Goal: Obtain resource: Download file/media

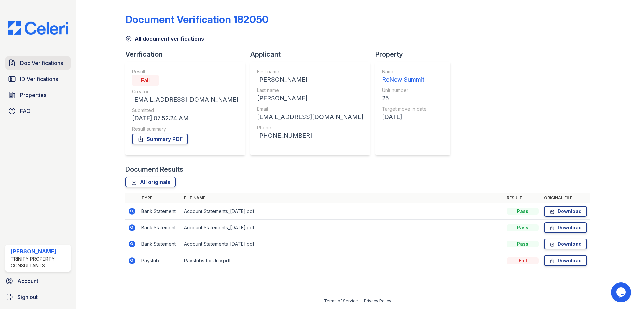
click at [26, 64] on span "Doc Verifications" at bounding box center [41, 63] width 43 height 8
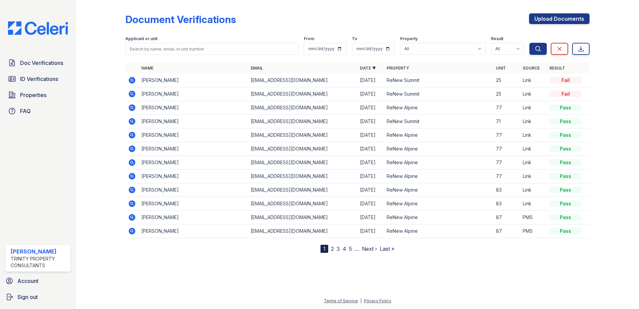
click at [134, 81] on icon at bounding box center [132, 80] width 7 height 7
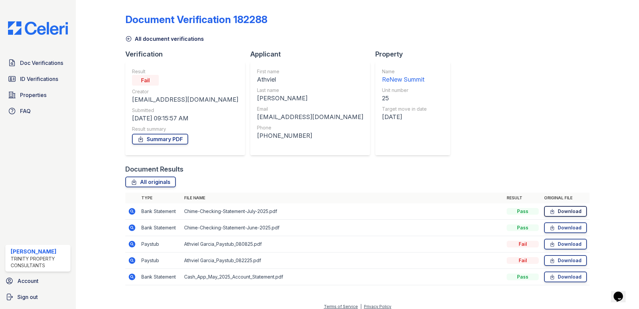
click at [559, 215] on link "Download" at bounding box center [565, 211] width 43 height 11
click at [38, 77] on span "ID Verifications" at bounding box center [39, 79] width 38 height 8
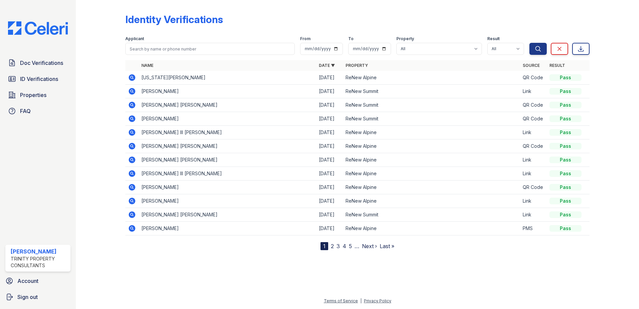
click at [131, 92] on icon at bounding box center [132, 91] width 8 height 8
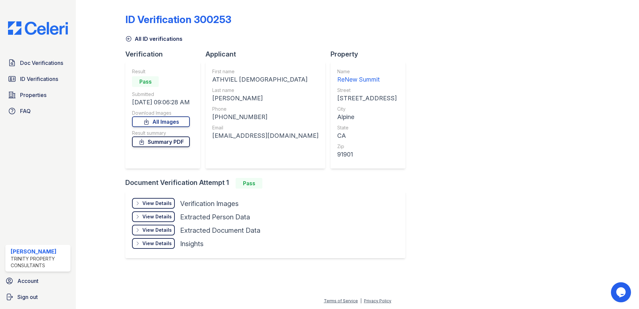
click at [181, 138] on link "Summary PDF" at bounding box center [161, 141] width 58 height 11
click at [164, 201] on div "View Details" at bounding box center [156, 203] width 29 height 7
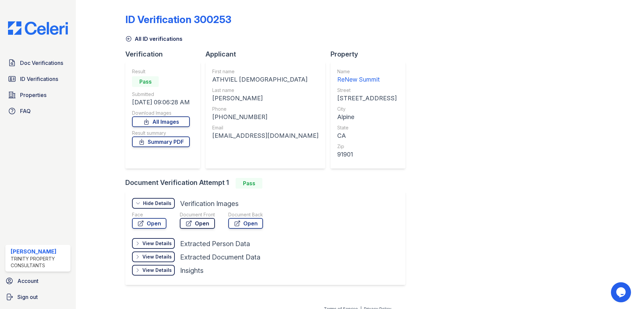
click at [197, 223] on link "Open" at bounding box center [197, 223] width 35 height 11
click at [252, 224] on link "Open" at bounding box center [245, 223] width 35 height 11
click at [35, 81] on span "ID Verifications" at bounding box center [39, 79] width 38 height 8
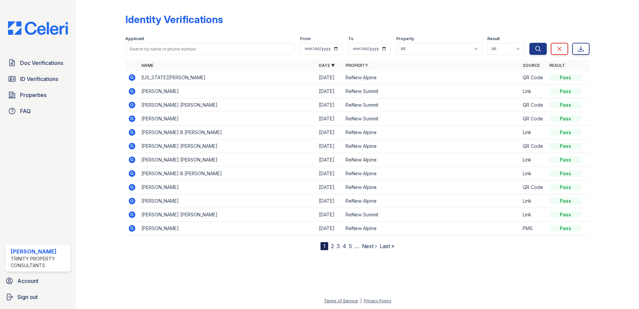
click at [134, 105] on icon at bounding box center [132, 105] width 7 height 7
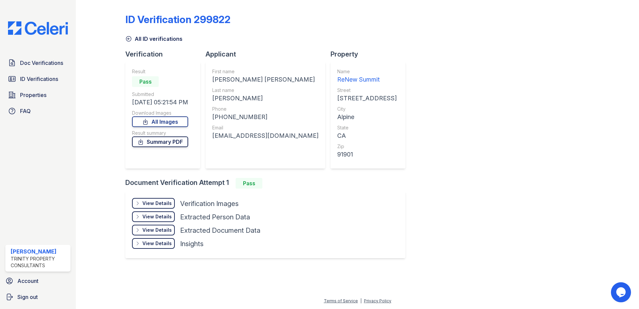
click at [170, 143] on link "Summary PDF" at bounding box center [160, 141] width 56 height 11
click at [146, 202] on div "View Details" at bounding box center [156, 203] width 29 height 7
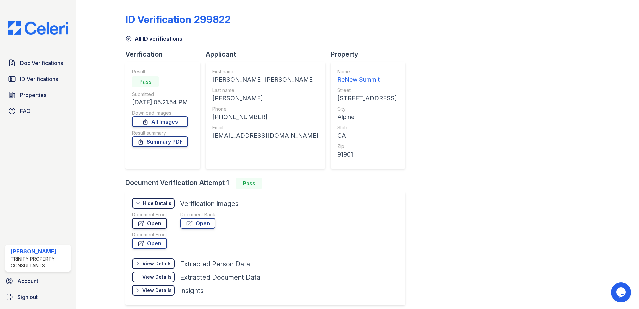
click at [153, 221] on link "Open" at bounding box center [149, 223] width 35 height 11
click at [202, 223] on link "Open" at bounding box center [197, 223] width 35 height 11
